Goal: Task Accomplishment & Management: Complete application form

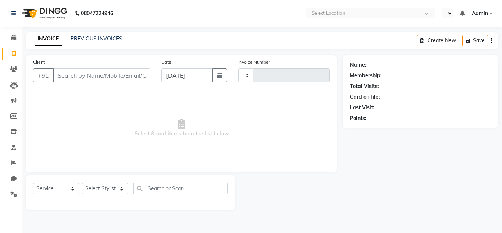
select select "service"
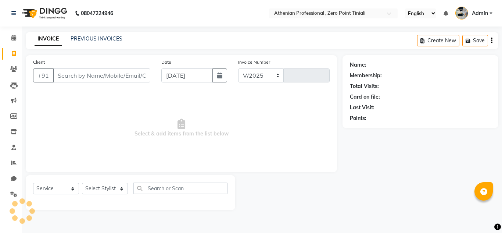
select select "en"
select select "8300"
type input "2307"
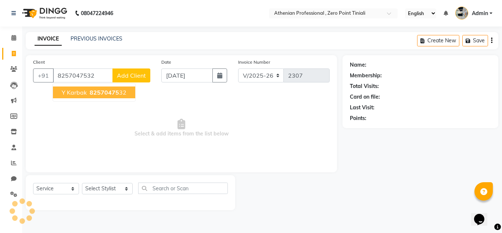
type input "8257047532"
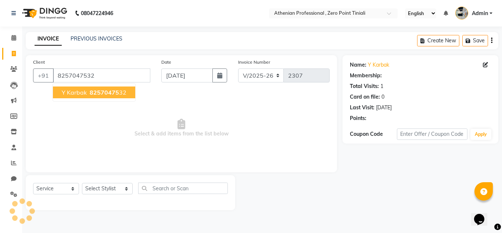
select select "1: Object"
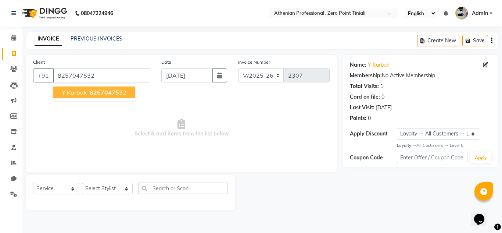
click at [92, 94] on span "82570475" at bounding box center [104, 92] width 29 height 7
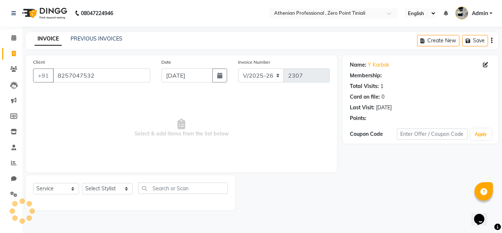
select select "1: Object"
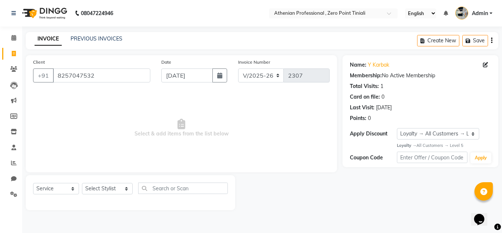
click at [116, 180] on div "Select Service Product Membership Package Voucher Prepaid Gift Card Select Styl…" at bounding box center [130, 192] width 209 height 35
click at [97, 189] on select "Select Stylist [PERSON_NAME][MEDICAL_DATA] Admin [PERSON_NAME] BIHAM LINDUM NEM…" at bounding box center [107, 188] width 51 height 11
select select "80201"
click at [82, 183] on select "Select Stylist [PERSON_NAME][MEDICAL_DATA] Admin [PERSON_NAME] BIHAM LINDUM NEM…" at bounding box center [107, 188] width 51 height 11
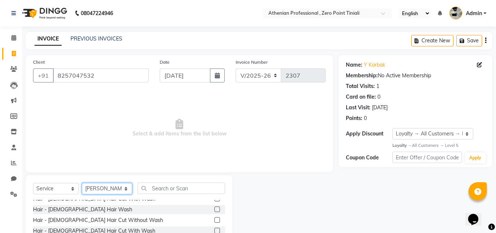
scroll to position [47, 0]
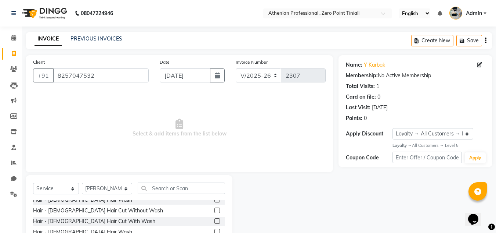
click at [215, 212] on label at bounding box center [218, 210] width 6 height 6
click at [215, 212] on input "checkbox" at bounding box center [217, 210] width 5 height 5
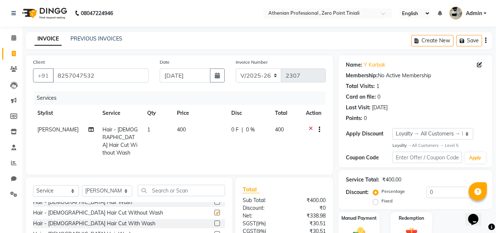
checkbox input "false"
click at [177, 189] on input "text" at bounding box center [181, 189] width 87 height 11
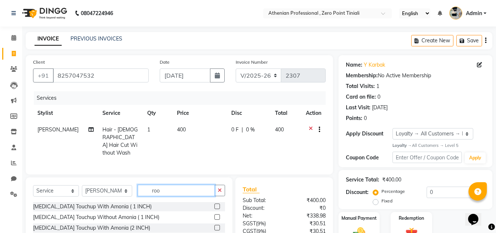
scroll to position [0, 0]
type input "root"
click at [220, 204] on label at bounding box center [218, 206] width 6 height 6
click at [219, 204] on input "checkbox" at bounding box center [217, 206] width 5 height 5
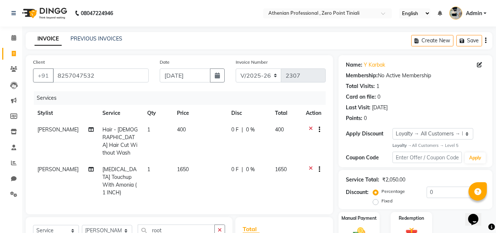
checkbox input "false"
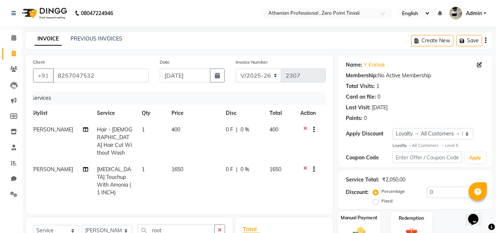
click at [362, 227] on img at bounding box center [359, 233] width 21 height 15
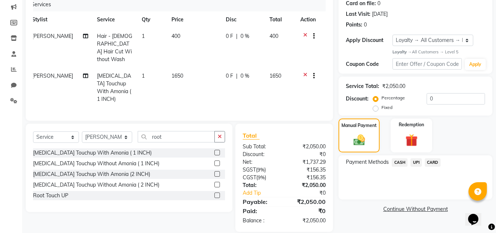
click at [403, 162] on span "CASH" at bounding box center [400, 162] width 16 height 8
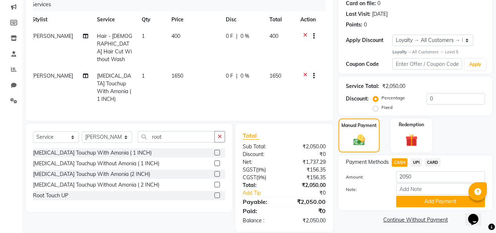
click at [423, 207] on div "Payment Methods CASH UPI CARD Amount: 2050 Note: Add Payment" at bounding box center [416, 182] width 154 height 55
click at [424, 199] on button "Add Payment" at bounding box center [440, 200] width 89 height 11
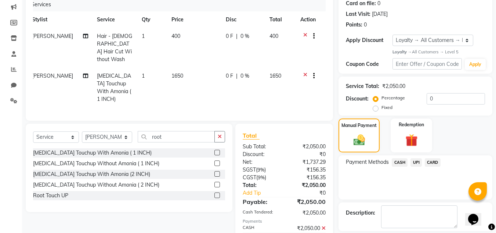
scroll to position [164, 0]
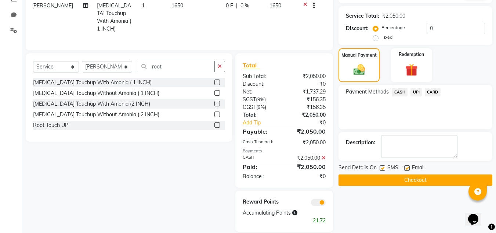
click at [407, 167] on label at bounding box center [408, 168] width 6 height 6
click at [407, 167] on input "checkbox" at bounding box center [407, 168] width 5 height 5
checkbox input "false"
click at [405, 180] on button "Checkout" at bounding box center [416, 179] width 154 height 11
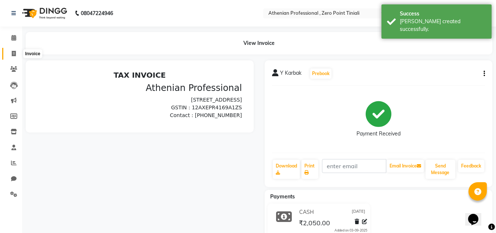
click at [14, 54] on icon at bounding box center [14, 54] width 4 height 6
select select "service"
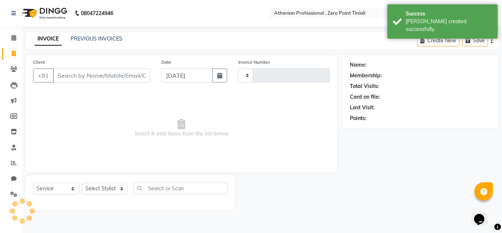
click at [71, 73] on input "Client" at bounding box center [101, 75] width 97 height 14
type input "2308"
select select "8300"
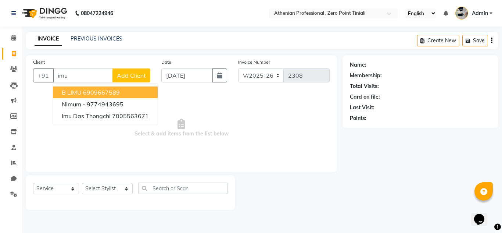
click at [87, 80] on input "imu" at bounding box center [83, 75] width 60 height 14
type input "i"
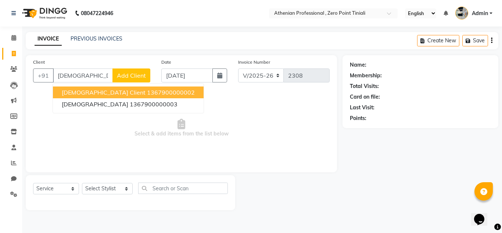
click at [88, 91] on span "[DEMOGRAPHIC_DATA] Client" at bounding box center [104, 92] width 84 height 7
type input "1367900000002"
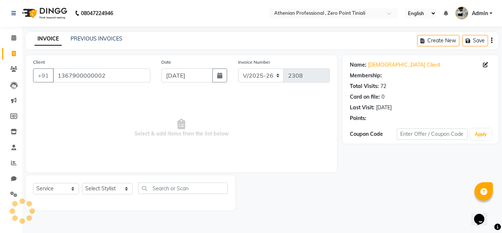
select select "1: Object"
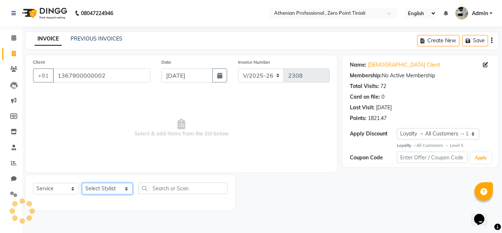
click at [106, 187] on select "Select Stylist [PERSON_NAME][MEDICAL_DATA] Admin [PERSON_NAME] BIHAM LINDUM NEM…" at bounding box center [107, 188] width 51 height 11
select select "80201"
click at [82, 183] on select "Select Stylist [PERSON_NAME][MEDICAL_DATA] Admin [PERSON_NAME] BIHAM LINDUM NEM…" at bounding box center [107, 188] width 51 height 11
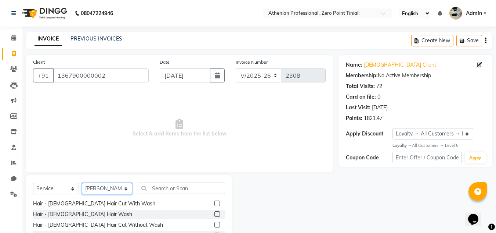
scroll to position [34, 0]
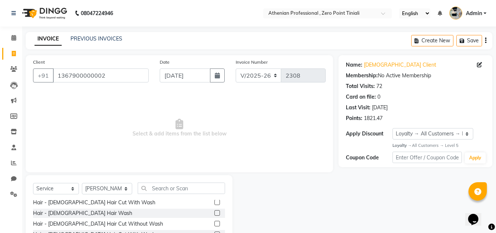
click at [215, 225] on label at bounding box center [218, 223] width 6 height 6
click at [215, 225] on input "checkbox" at bounding box center [217, 223] width 5 height 5
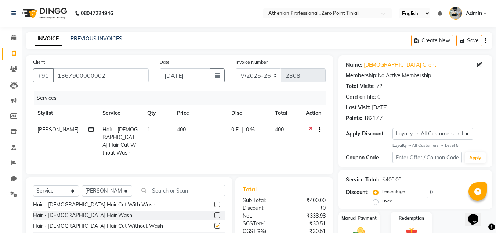
checkbox input "false"
click at [358, 220] on label "Manual Payment" at bounding box center [359, 217] width 37 height 7
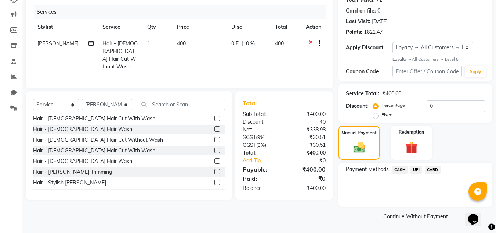
click at [401, 173] on span "CASH" at bounding box center [400, 169] width 16 height 8
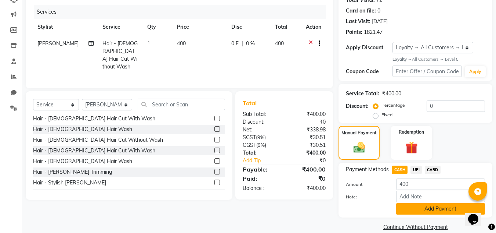
click at [418, 207] on button "Add Payment" at bounding box center [440, 208] width 89 height 11
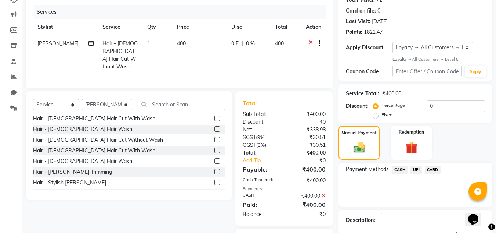
scroll to position [128, 0]
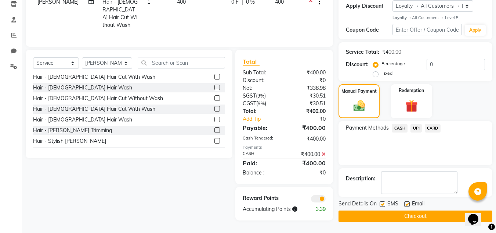
click at [409, 205] on label at bounding box center [408, 204] width 6 height 6
click at [409, 205] on input "checkbox" at bounding box center [407, 204] width 5 height 5
checkbox input "false"
click at [380, 203] on div "Send Details On SMS Email" at bounding box center [416, 204] width 154 height 9
click at [384, 204] on label at bounding box center [383, 204] width 6 height 6
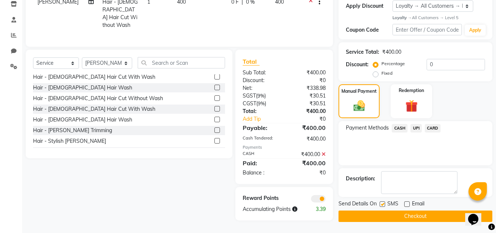
click at [384, 204] on input "checkbox" at bounding box center [382, 204] width 5 height 5
checkbox input "false"
click at [387, 215] on button "Checkout" at bounding box center [416, 215] width 154 height 11
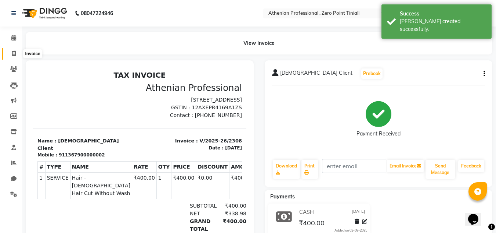
click at [13, 57] on span at bounding box center [13, 54] width 13 height 8
select select "service"
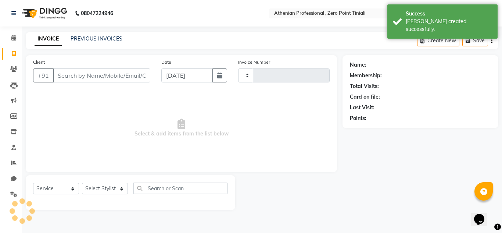
type input "2309"
select select "8300"
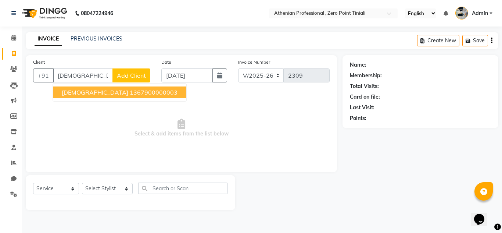
click at [130, 93] on ngb-highlight "1367900000003" at bounding box center [154, 92] width 48 height 7
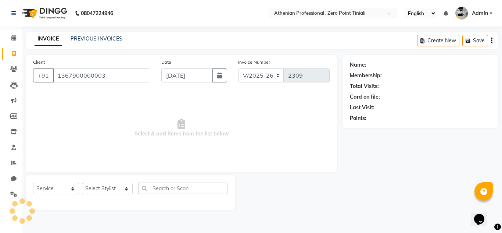
type input "1367900000003"
select select "1: Object"
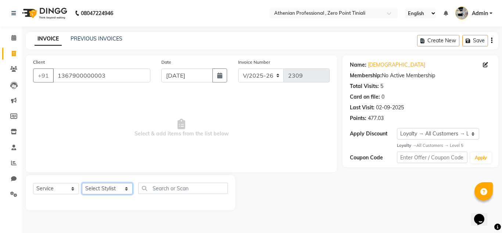
click at [105, 188] on select "Select Stylist [PERSON_NAME][MEDICAL_DATA] Admin [PERSON_NAME] BIHAM LINDUM NEM…" at bounding box center [107, 188] width 51 height 11
click at [82, 183] on select "Select Stylist [PERSON_NAME][MEDICAL_DATA] Admin [PERSON_NAME] BIHAM LINDUM NEM…" at bounding box center [107, 188] width 51 height 11
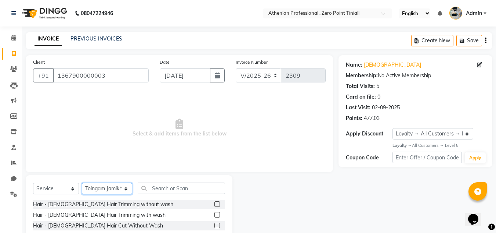
click at [101, 188] on select "Select Stylist [PERSON_NAME][MEDICAL_DATA] Admin [PERSON_NAME] BIHAM LINDUM NEM…" at bounding box center [107, 188] width 50 height 11
select select "80205"
click at [82, 183] on select "Select Stylist [PERSON_NAME][MEDICAL_DATA] Admin [PERSON_NAME] BIHAM LINDUM NEM…" at bounding box center [107, 188] width 50 height 11
click at [158, 182] on div "Select Service Product Membership Package Voucher Prepaid Gift Card Select Styl…" at bounding box center [129, 229] width 207 height 108
click at [158, 187] on input "text" at bounding box center [181, 187] width 87 height 11
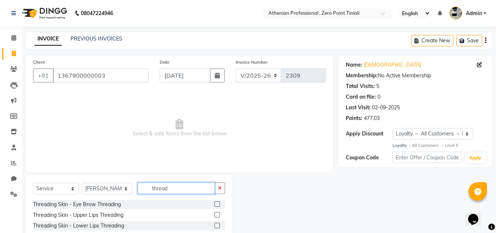
type input "thread"
click at [215, 203] on label at bounding box center [218, 204] width 6 height 6
click at [215, 203] on input "checkbox" at bounding box center [217, 204] width 5 height 5
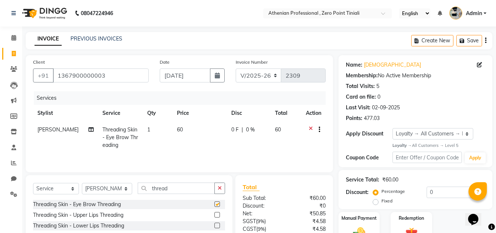
scroll to position [54, 0]
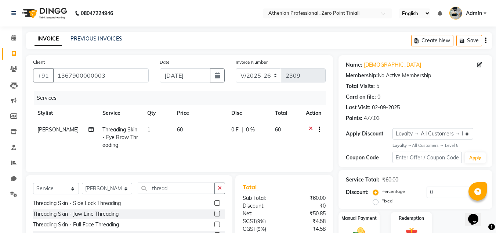
checkbox input "false"
click at [363, 218] on label "Manual Payment" at bounding box center [359, 217] width 37 height 7
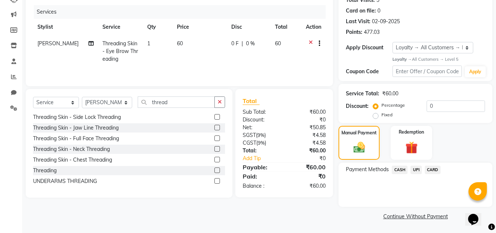
click at [414, 169] on span "UPI" at bounding box center [416, 169] width 11 height 8
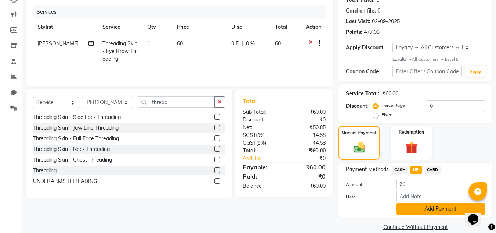
click at [417, 209] on button "Add Payment" at bounding box center [440, 208] width 89 height 11
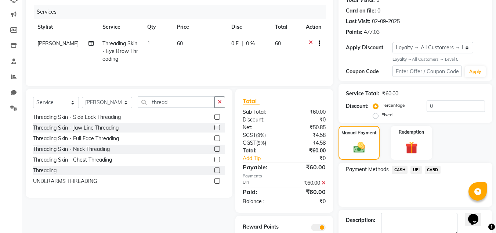
scroll to position [128, 0]
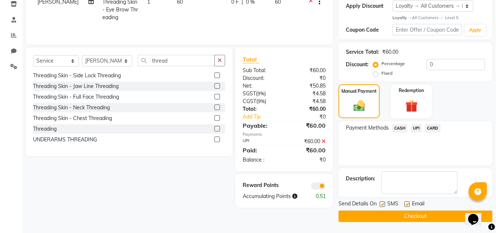
click at [410, 205] on div "Email" at bounding box center [418, 204] width 26 height 9
click at [384, 205] on label at bounding box center [383, 204] width 6 height 6
click at [384, 205] on input "checkbox" at bounding box center [382, 204] width 5 height 5
checkbox input "false"
click at [407, 205] on label at bounding box center [408, 204] width 6 height 6
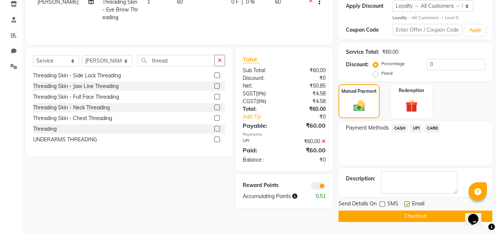
click at [407, 205] on input "checkbox" at bounding box center [407, 204] width 5 height 5
checkbox input "false"
click at [404, 214] on button "Checkout" at bounding box center [416, 215] width 154 height 11
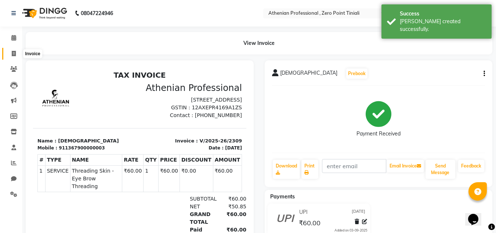
click at [11, 53] on span at bounding box center [13, 54] width 13 height 8
select select "service"
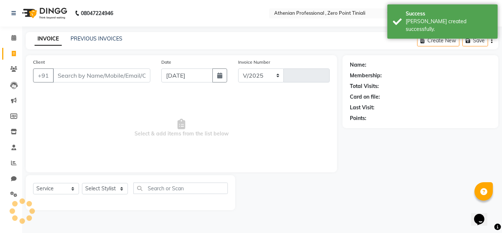
select select "8300"
type input "2310"
click at [67, 76] on input "Client" at bounding box center [101, 75] width 97 height 14
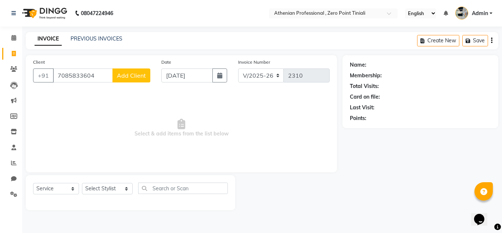
type input "7085833604"
click at [125, 76] on span "Add Client" at bounding box center [131, 75] width 29 height 7
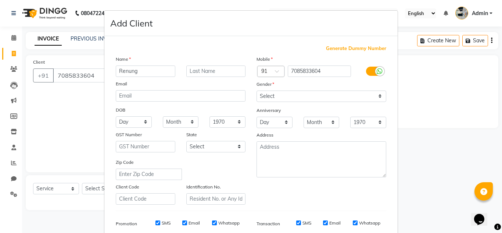
type input "Renung"
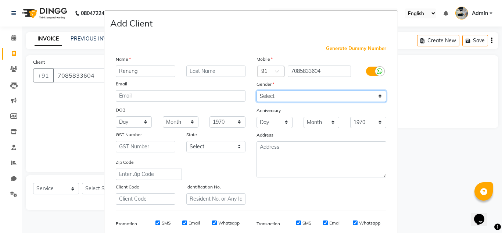
click at [316, 101] on select "Select [DEMOGRAPHIC_DATA] [DEMOGRAPHIC_DATA] Other Prefer Not To Say" at bounding box center [321, 95] width 130 height 11
select select "[DEMOGRAPHIC_DATA]"
click at [256, 90] on select "Select [DEMOGRAPHIC_DATA] [DEMOGRAPHIC_DATA] Other Prefer Not To Say" at bounding box center [321, 95] width 130 height 11
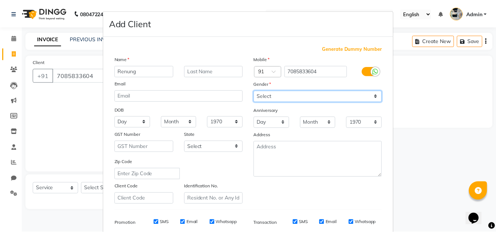
scroll to position [107, 0]
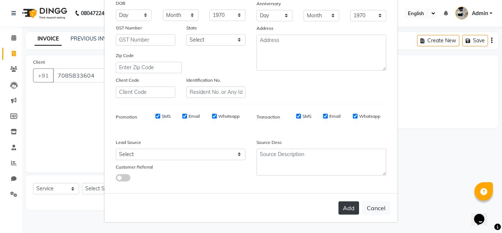
click at [345, 204] on button "Add" at bounding box center [348, 207] width 21 height 13
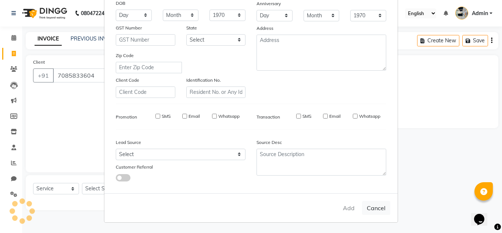
select select
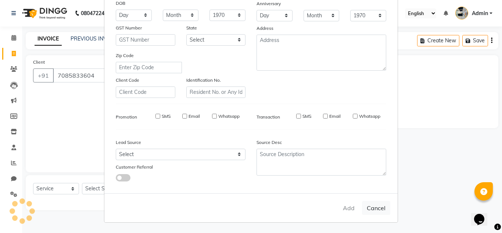
select select
checkbox input "false"
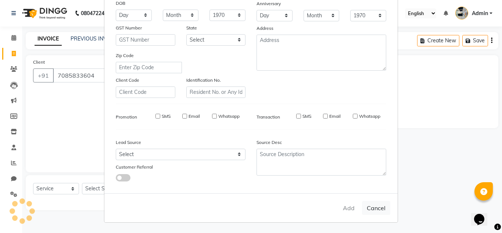
checkbox input "false"
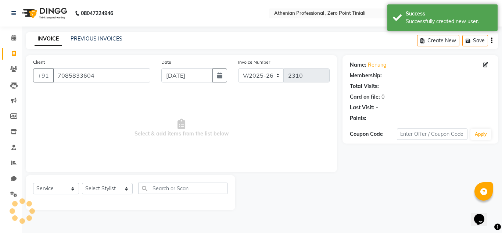
select select "1: Object"
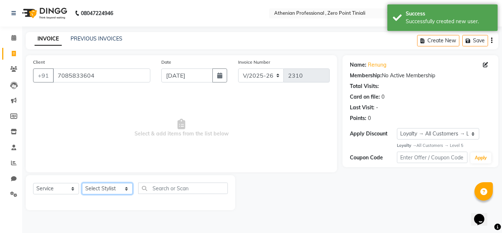
click at [110, 184] on select "Select Stylist [PERSON_NAME][MEDICAL_DATA] Admin [PERSON_NAME] BIHAM LINDUM NEM…" at bounding box center [107, 188] width 51 height 11
select select "80207"
click at [82, 183] on select "Select Stylist [PERSON_NAME][MEDICAL_DATA] Admin [PERSON_NAME] BIHAM LINDUM NEM…" at bounding box center [107, 188] width 51 height 11
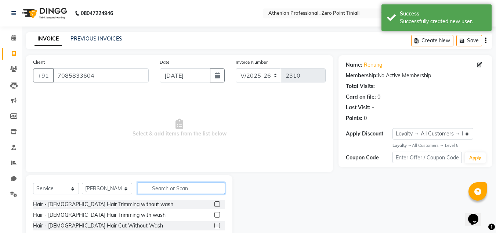
click at [170, 187] on input "text" at bounding box center [181, 187] width 87 height 11
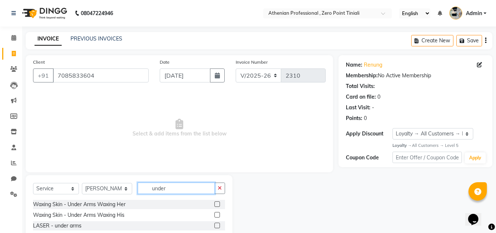
type input "under"
click at [215, 203] on label at bounding box center [218, 204] width 6 height 6
click at [215, 203] on input "checkbox" at bounding box center [217, 204] width 5 height 5
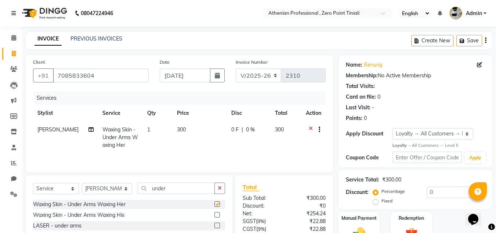
checkbox input "false"
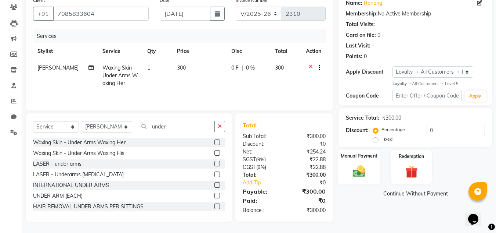
click at [349, 174] on img at bounding box center [359, 171] width 21 height 15
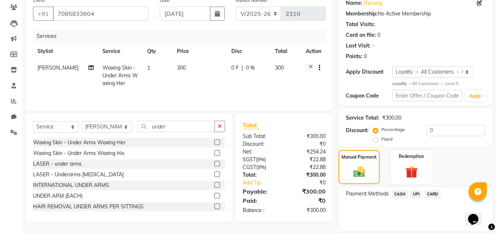
click at [416, 192] on span "UPI" at bounding box center [416, 194] width 11 height 8
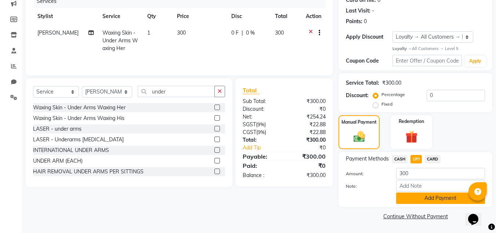
click at [428, 200] on button "Add Payment" at bounding box center [440, 197] width 89 height 11
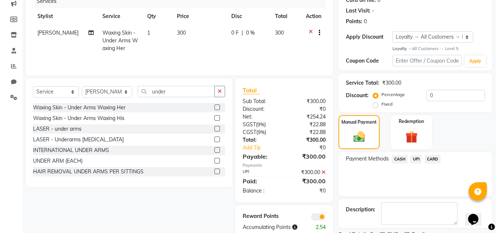
scroll to position [128, 0]
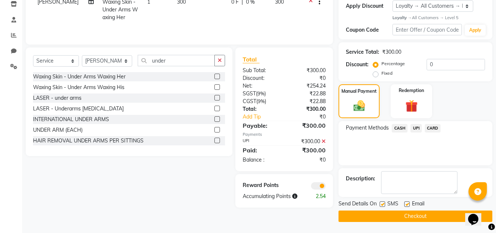
click at [407, 206] on label at bounding box center [408, 204] width 6 height 6
click at [407, 206] on input "checkbox" at bounding box center [407, 204] width 5 height 5
checkbox input "false"
click at [409, 216] on button "Checkout" at bounding box center [416, 215] width 154 height 11
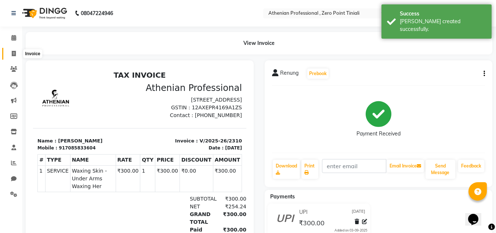
click at [9, 54] on span at bounding box center [13, 54] width 13 height 8
select select "service"
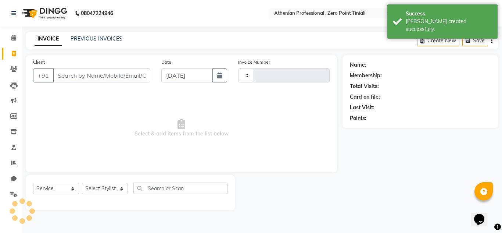
type input "2311"
select select "8300"
